Goal: Task Accomplishment & Management: Manage account settings

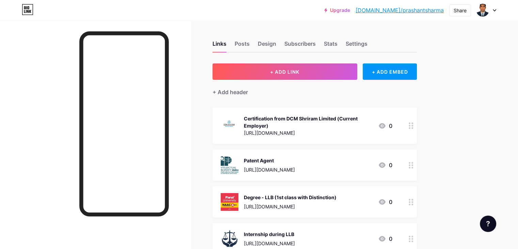
click at [400, 10] on link "[DOMAIN_NAME]/prashantsharma" at bounding box center [399, 10] width 88 height 8
click at [250, 44] on div "Posts" at bounding box center [242, 45] width 15 height 12
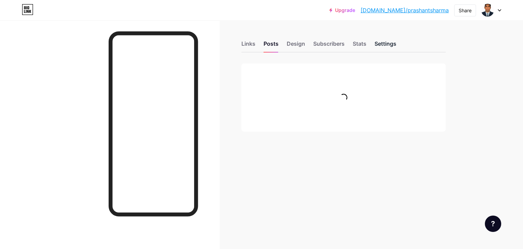
click at [390, 44] on div "Settings" at bounding box center [386, 45] width 22 height 12
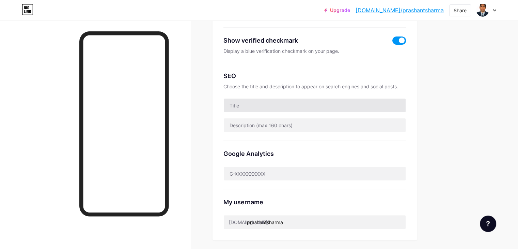
scroll to position [136, 0]
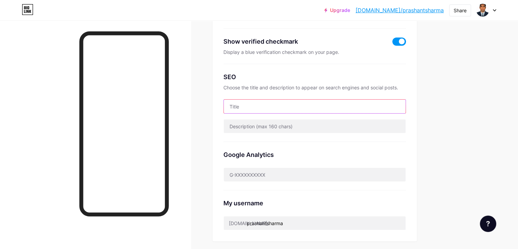
click at [283, 106] on input "text" at bounding box center [315, 106] width 182 height 14
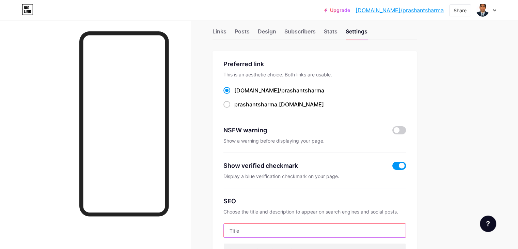
scroll to position [0, 0]
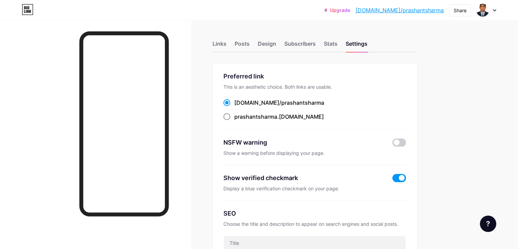
click at [230, 116] on span at bounding box center [226, 116] width 7 height 7
click at [239, 121] on input "prashantsharma .[DOMAIN_NAME]" at bounding box center [236, 123] width 4 height 4
radio input "true"
click at [230, 103] on span at bounding box center [226, 102] width 7 height 7
click at [239, 107] on input "[DOMAIN_NAME]/ prashantsharma" at bounding box center [236, 109] width 4 height 4
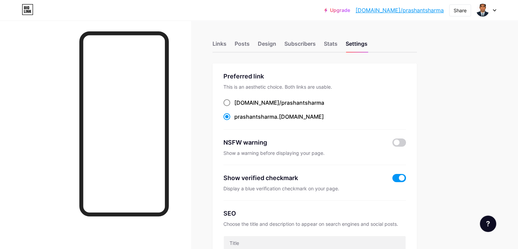
radio input "true"
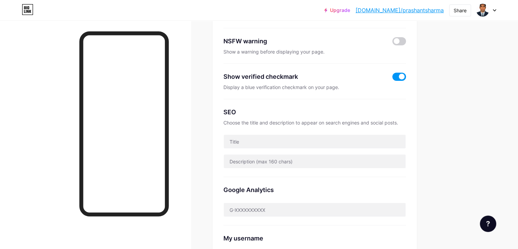
scroll to position [102, 0]
